Goal: Information Seeking & Learning: Learn about a topic

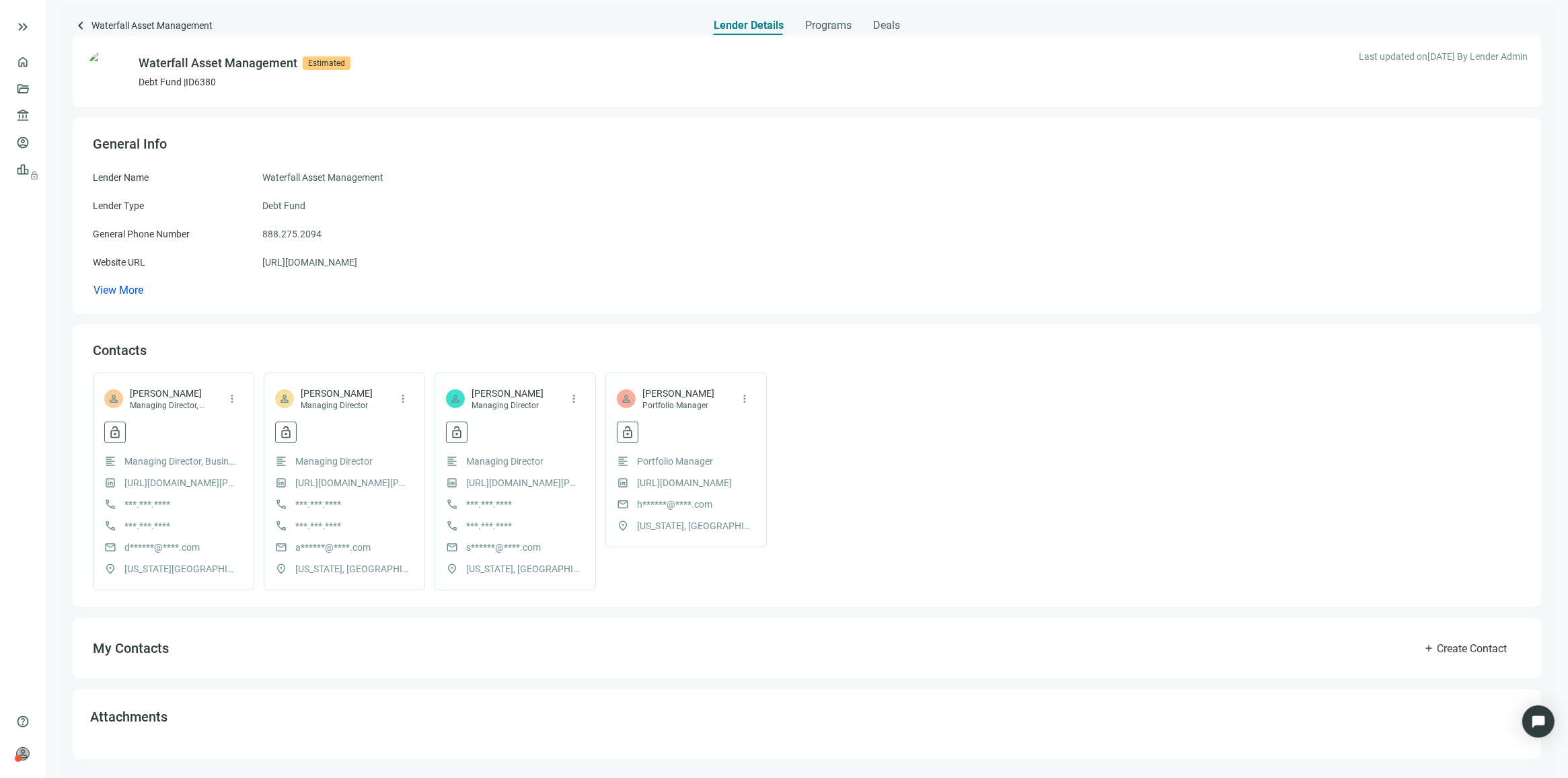
click at [1188, 216] on div "Lender Name Waterfall Asset Management Lender Type Debt Fund General Phone Numb…" at bounding box center [807, 234] width 1429 height 128
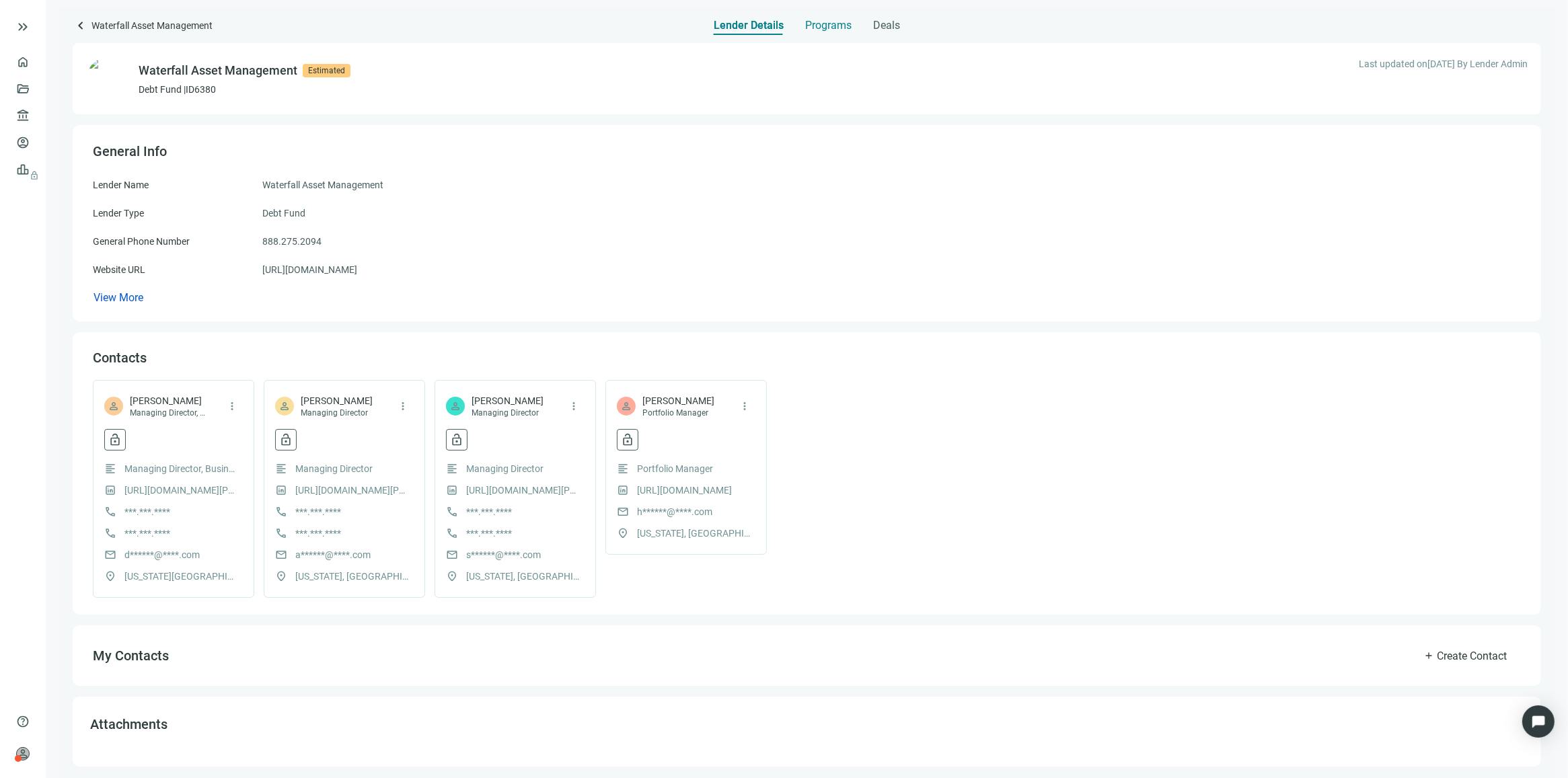
click at [835, 22] on span "Programs" at bounding box center [828, 26] width 47 height 13
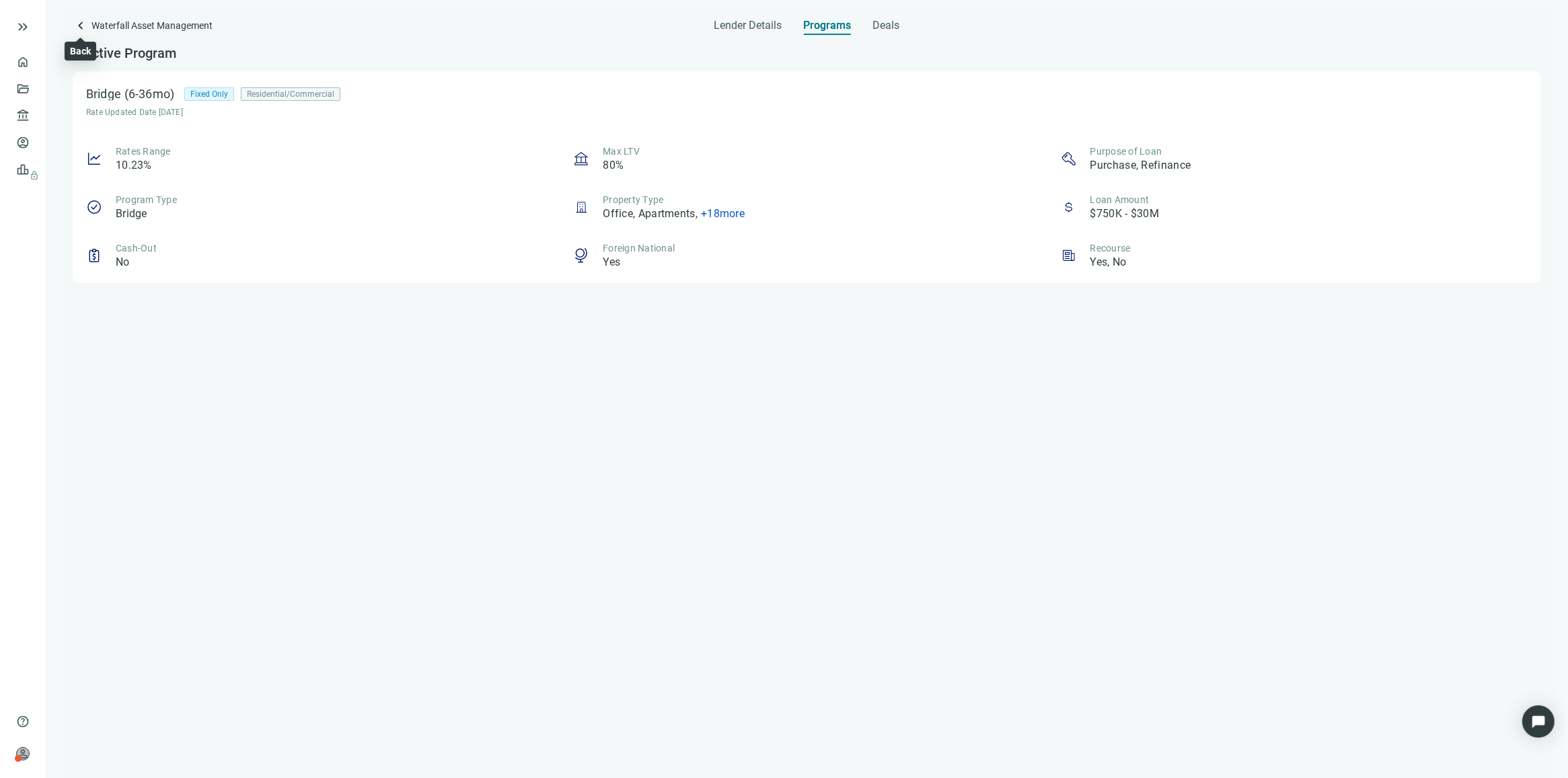
click at [81, 17] on span "keyboard_arrow_left" at bounding box center [80, 25] width 16 height 16
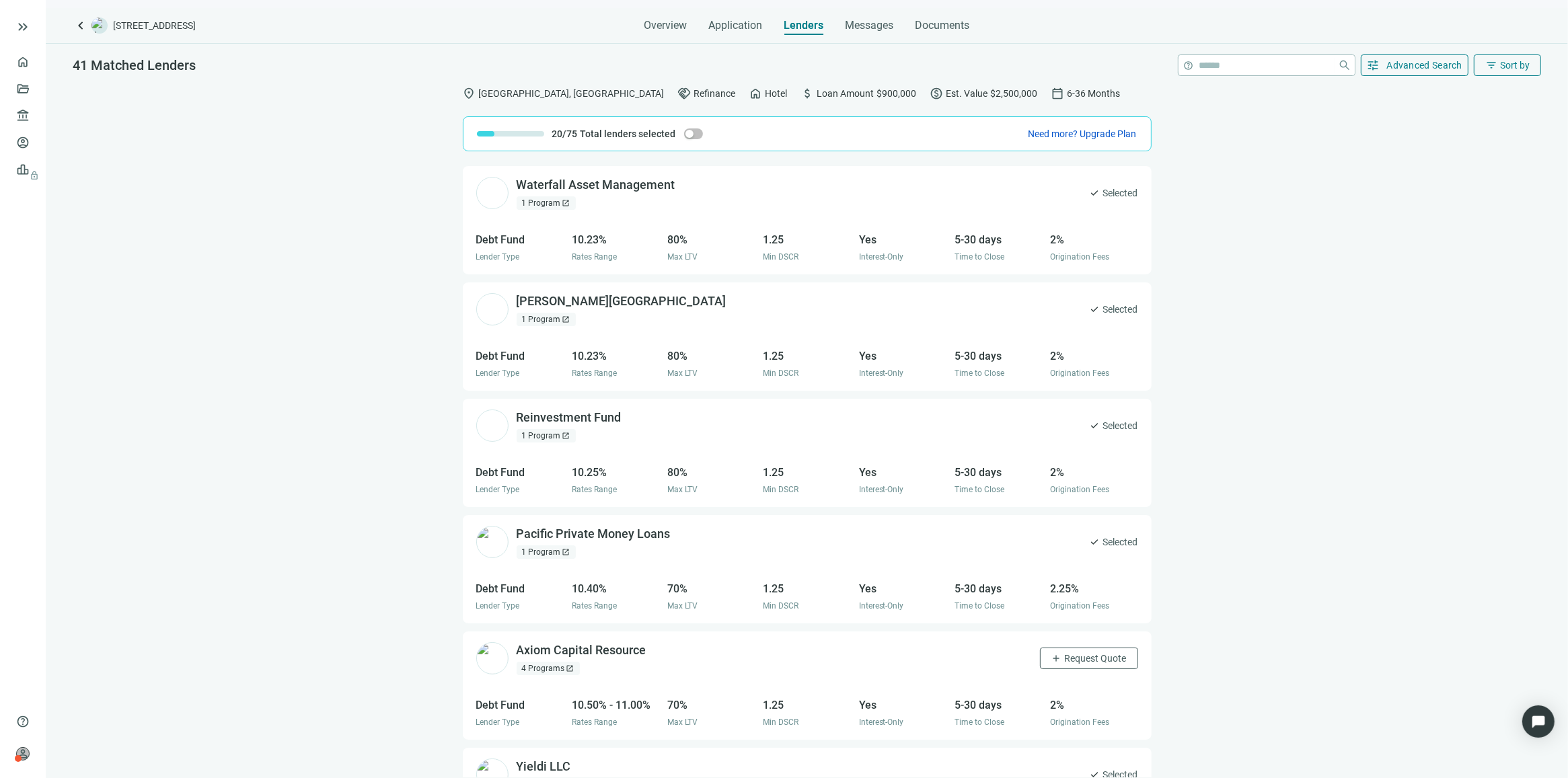
scroll to position [3139, 0]
click at [1515, 70] on span "Sort by" at bounding box center [1515, 65] width 30 height 11
click at [1463, 92] on div "Best Match check" at bounding box center [1480, 96] width 95 height 13
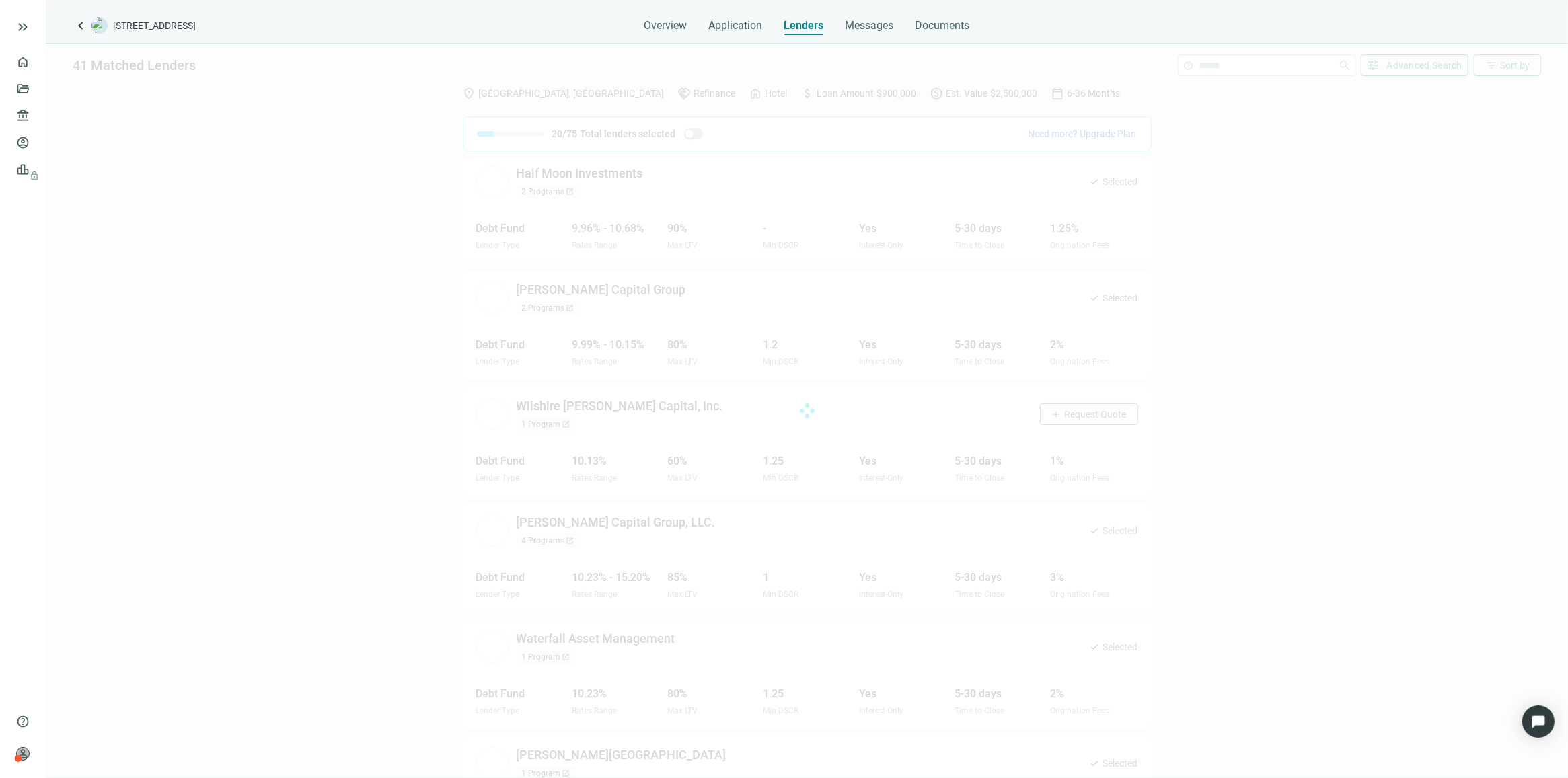
scroll to position [2867, 0]
